Goal: Task Accomplishment & Management: Manage account settings

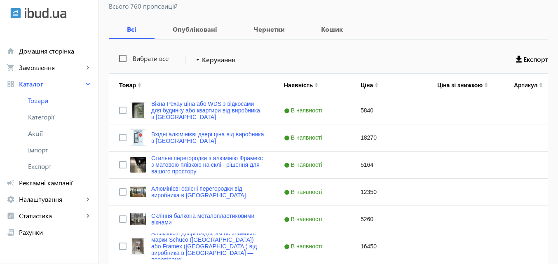
scroll to position [124, 0]
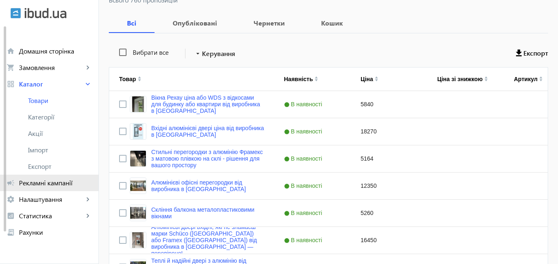
click at [55, 184] on span "Рекламні кампанії" at bounding box center [55, 183] width 73 height 8
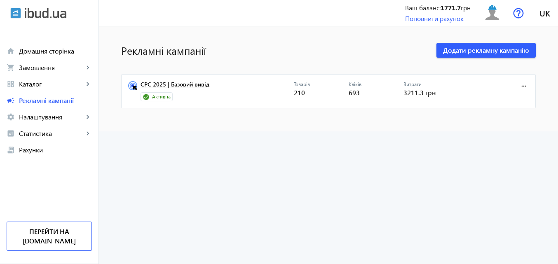
click at [187, 85] on link "CPC 2025 | Базовий вивід" at bounding box center [216, 87] width 153 height 12
